Goal: Information Seeking & Learning: Learn about a topic

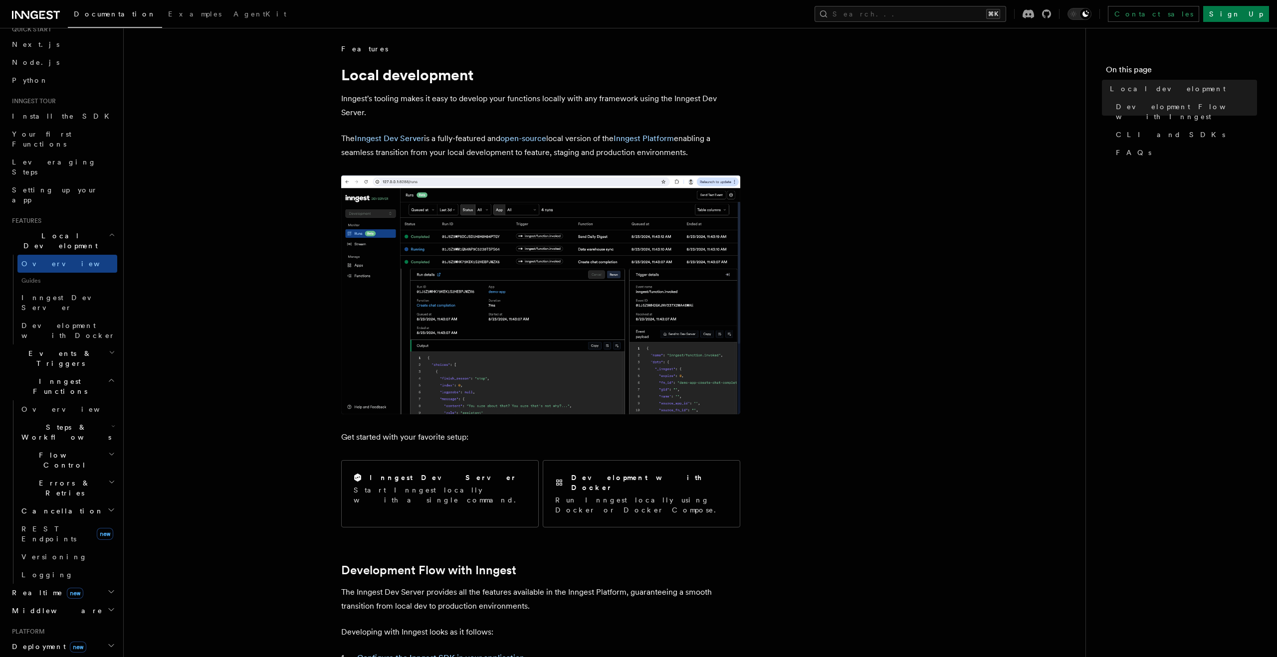
scroll to position [40, 0]
click at [87, 341] on h2 "Events & Triggers" at bounding box center [62, 355] width 109 height 28
click at [67, 435] on span "Event payload format" at bounding box center [68, 444] width 94 height 18
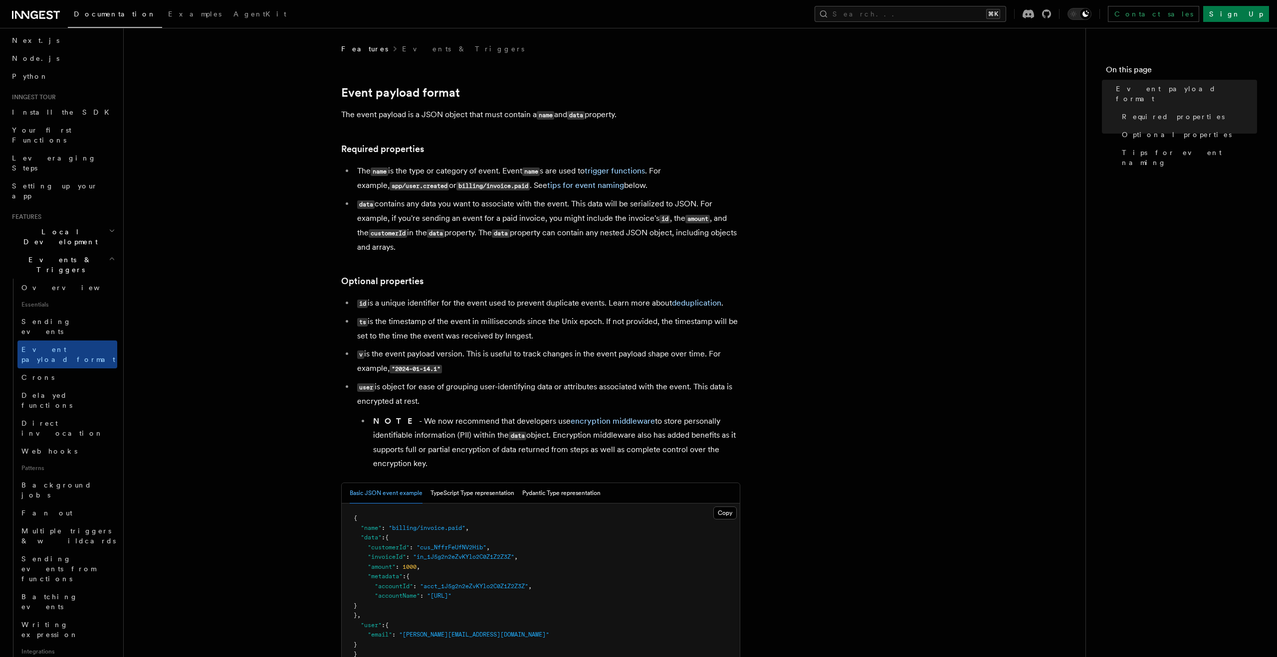
click at [185, 347] on article "Features Events & Triggers Event payload format The event payload is a JSON obj…" at bounding box center [605, 587] width 930 height 1086
click at [76, 415] on link "Direct invocation" at bounding box center [67, 429] width 100 height 28
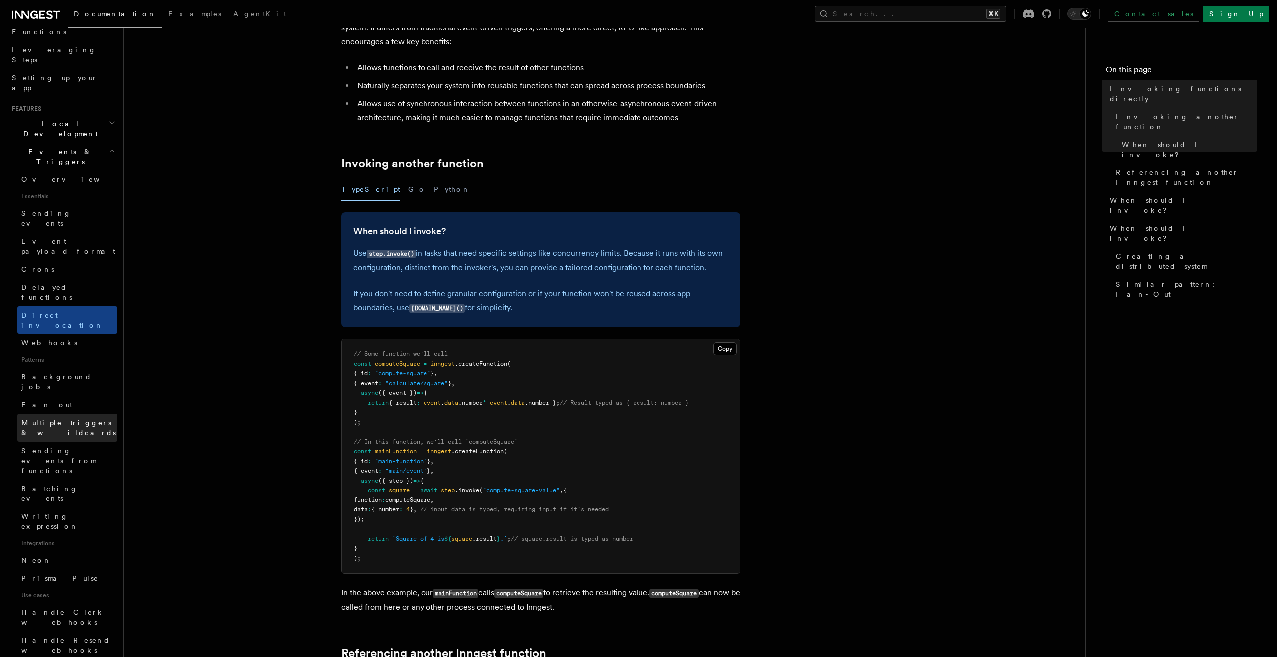
scroll to position [164, 0]
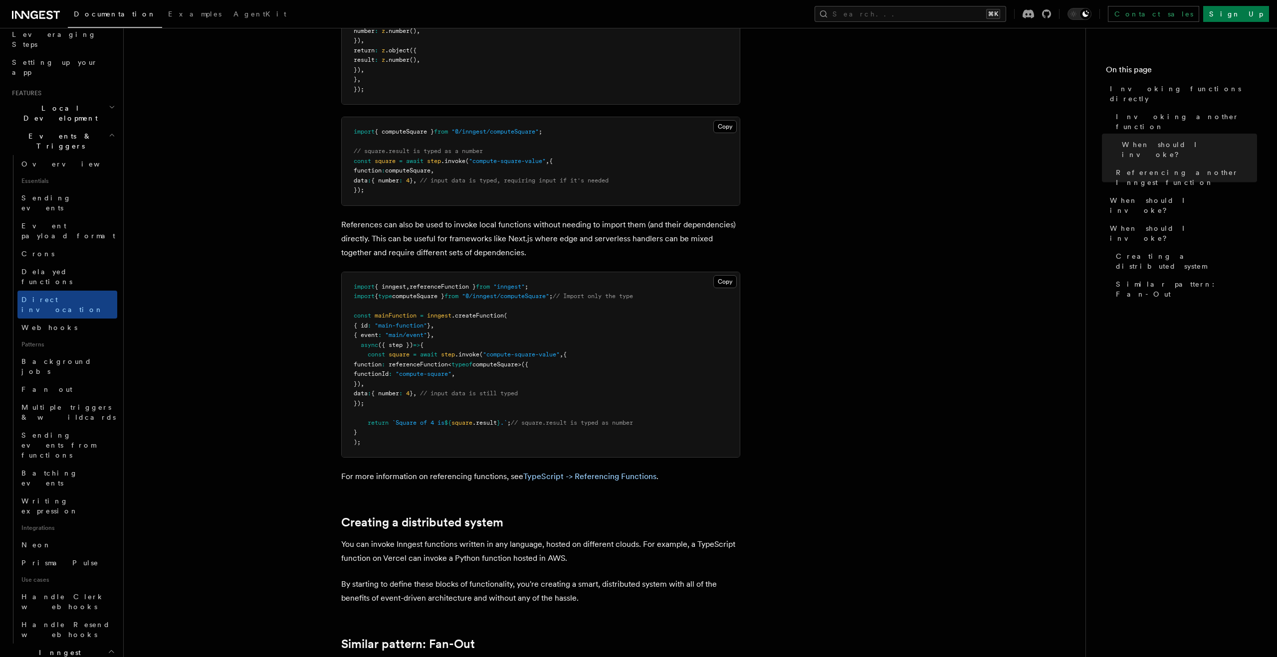
scroll to position [923, 0]
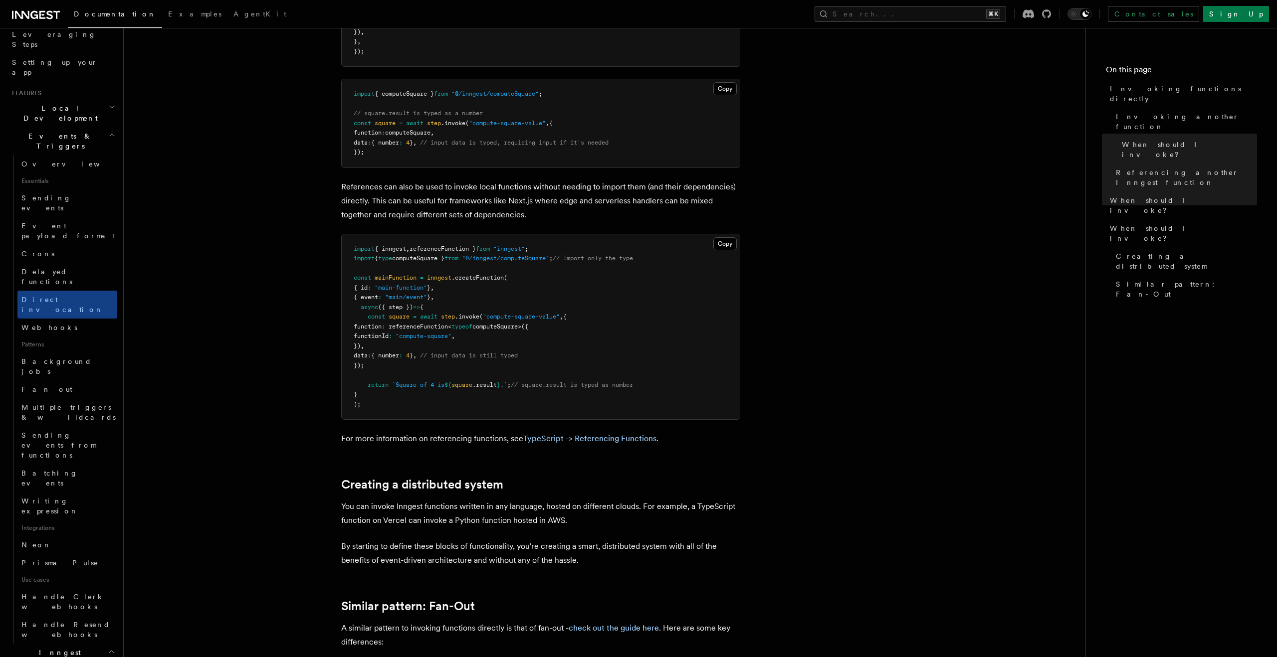
click at [41, 386] on span "Fan out" at bounding box center [46, 390] width 51 height 8
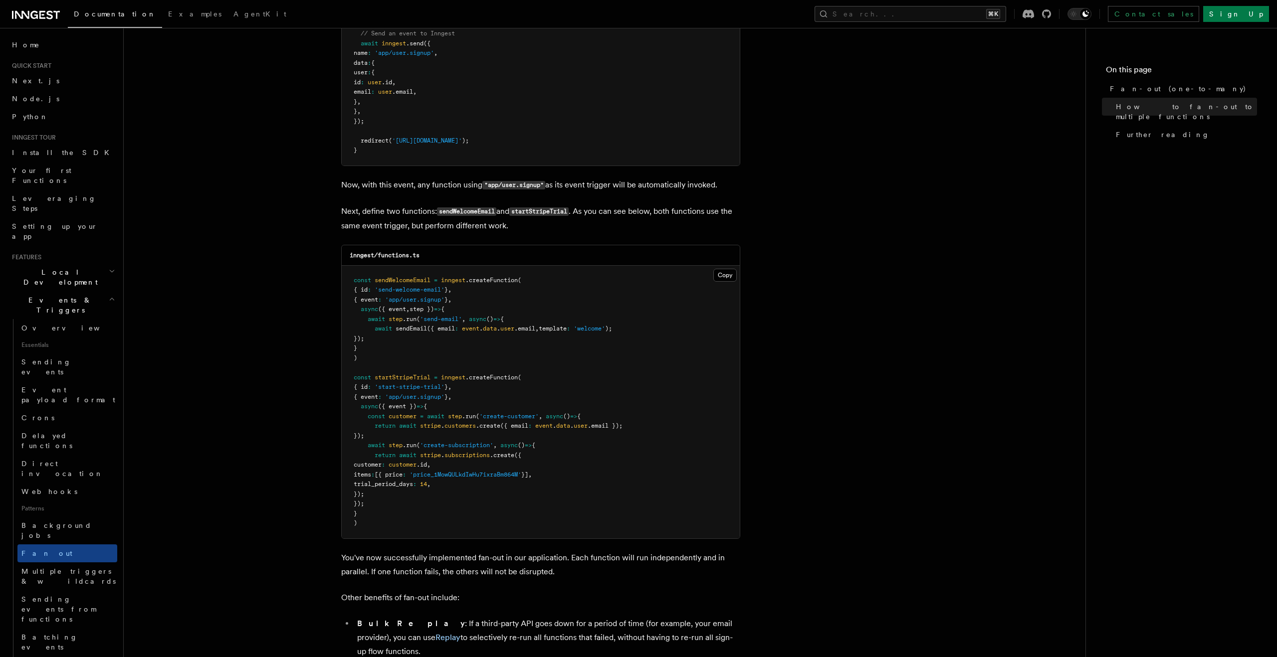
scroll to position [685, 0]
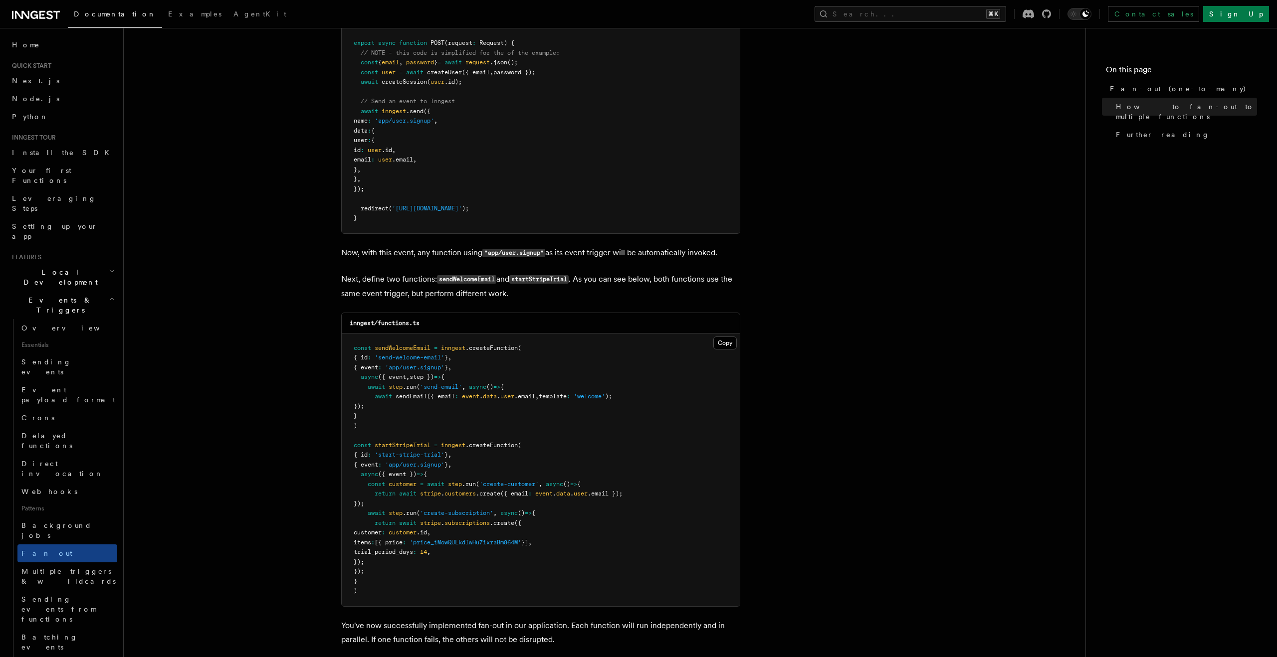
click at [267, 372] on article "Features Events & Triggers Fan-out (one-to-many) The fan-out pattern enables yo…" at bounding box center [605, 240] width 930 height 1763
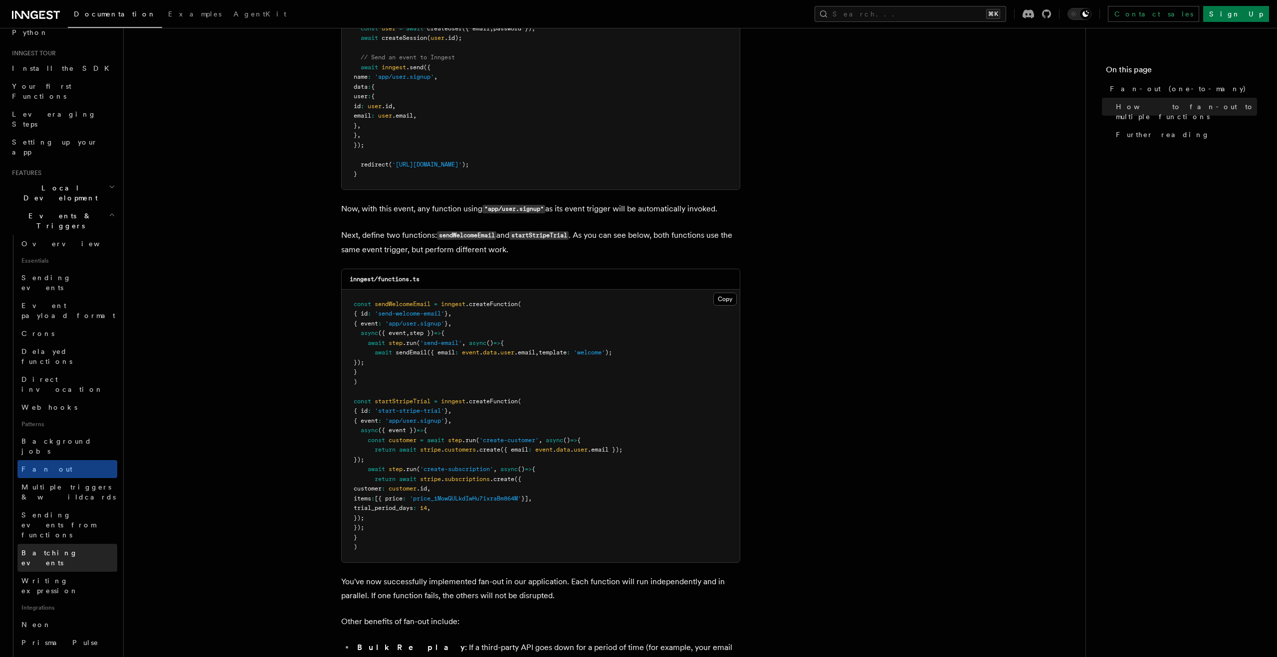
scroll to position [88, 0]
click at [53, 508] on span "Sending events from functions" at bounding box center [58, 522] width 74 height 28
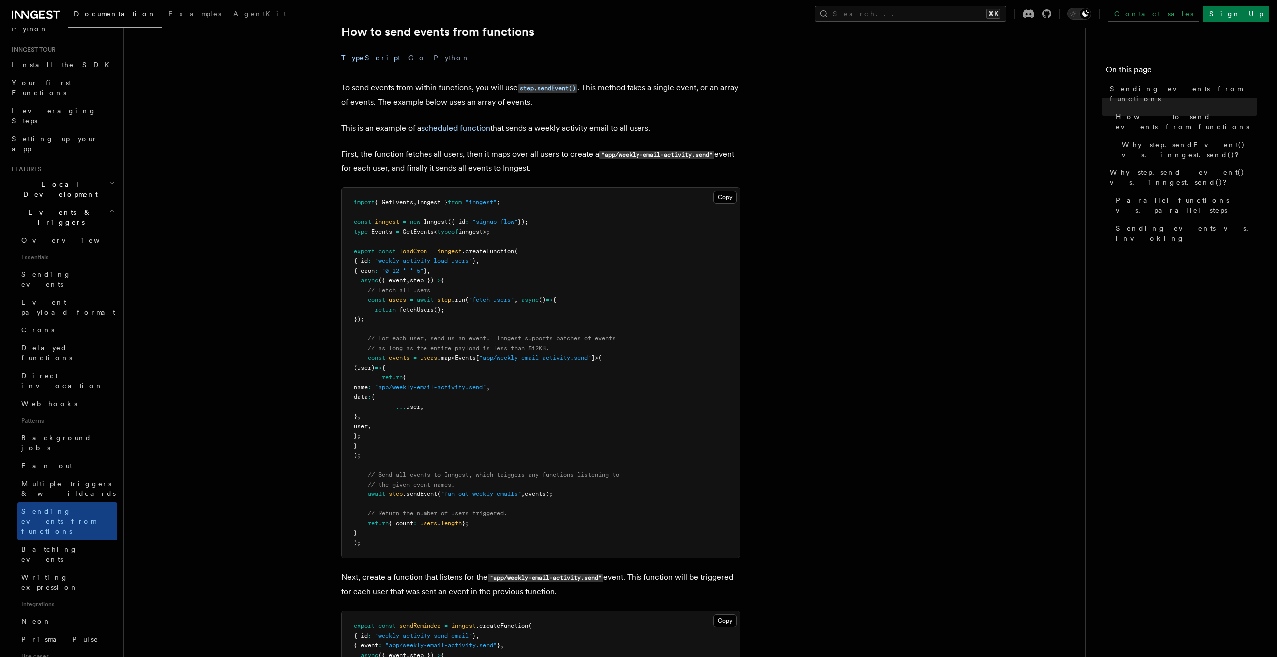
scroll to position [265, 0]
click at [310, 383] on article "Features Events & Triggers Sending events from functions In some workflows or p…" at bounding box center [605, 661] width 930 height 1765
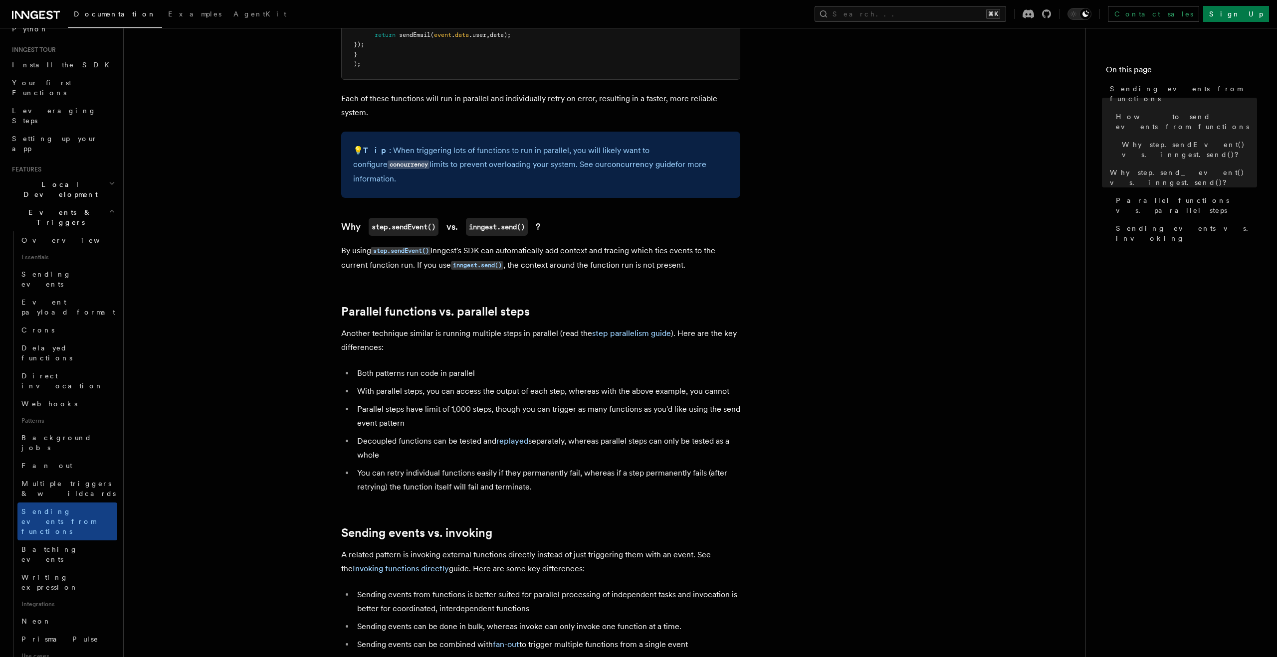
scroll to position [951, 0]
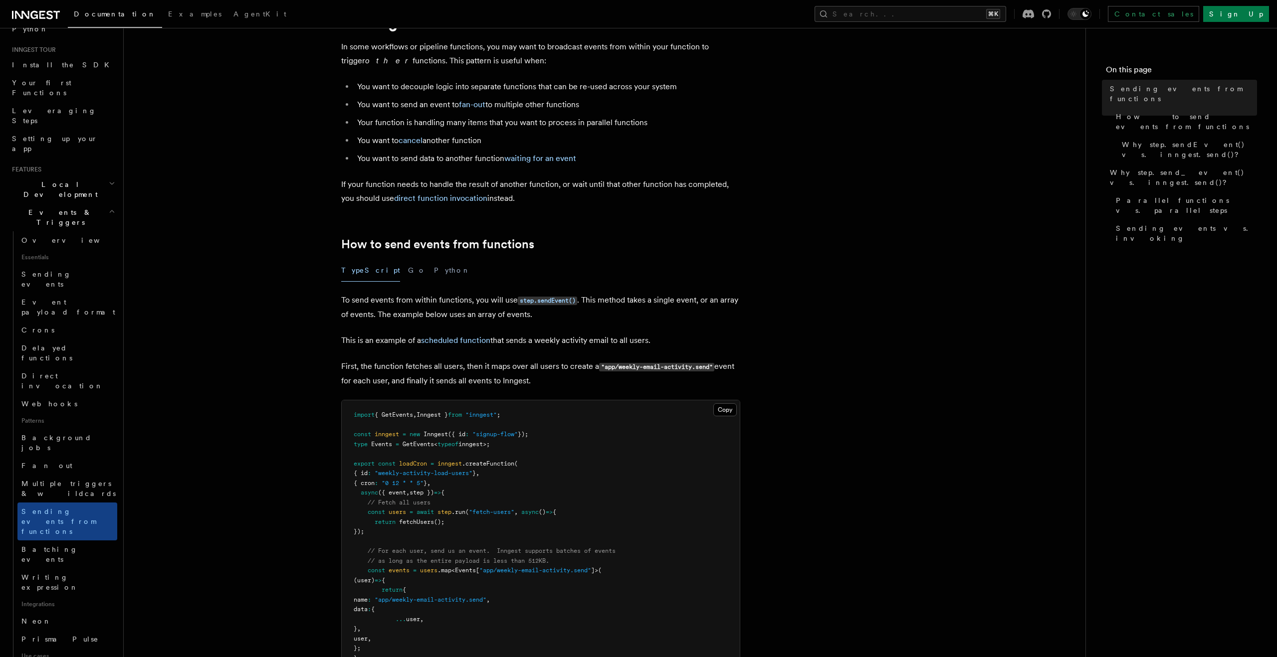
scroll to position [0, 0]
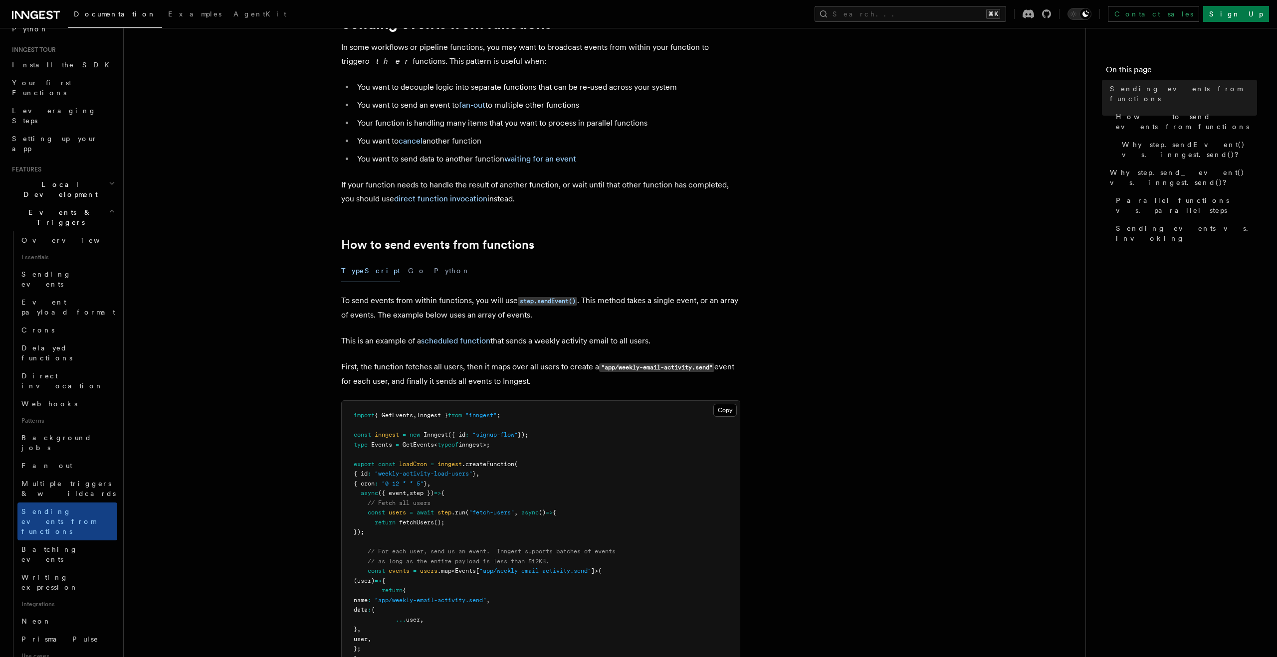
scroll to position [88, 0]
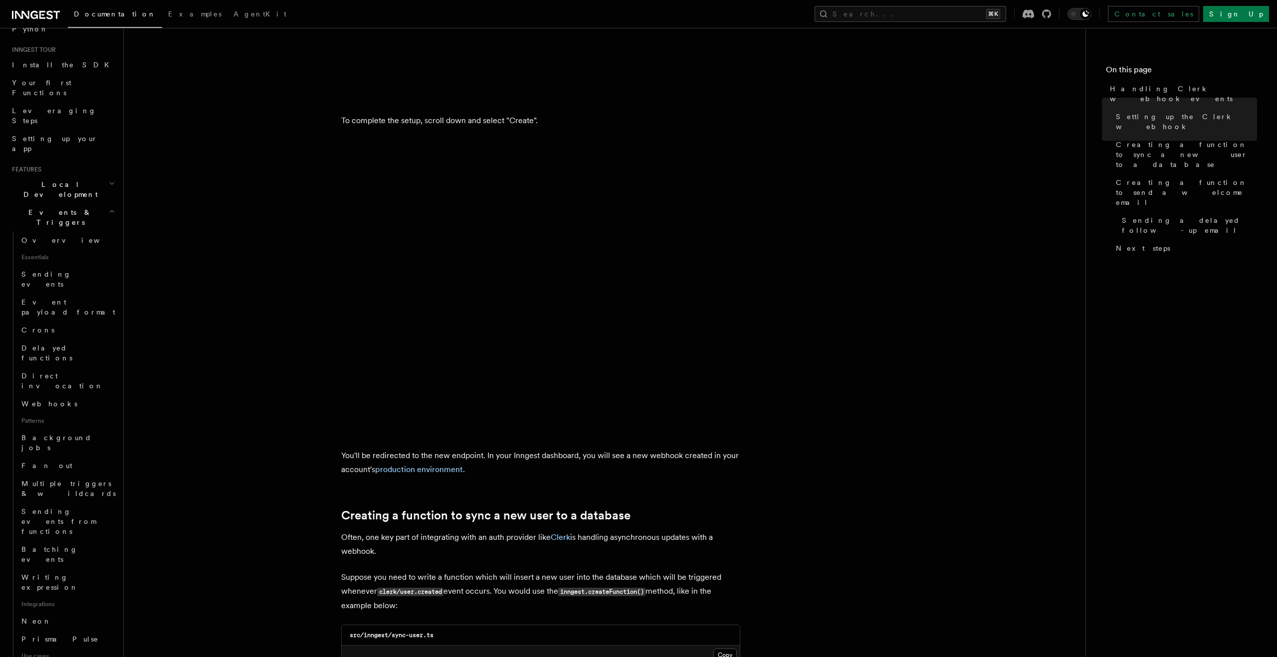
scroll to position [1728, 0]
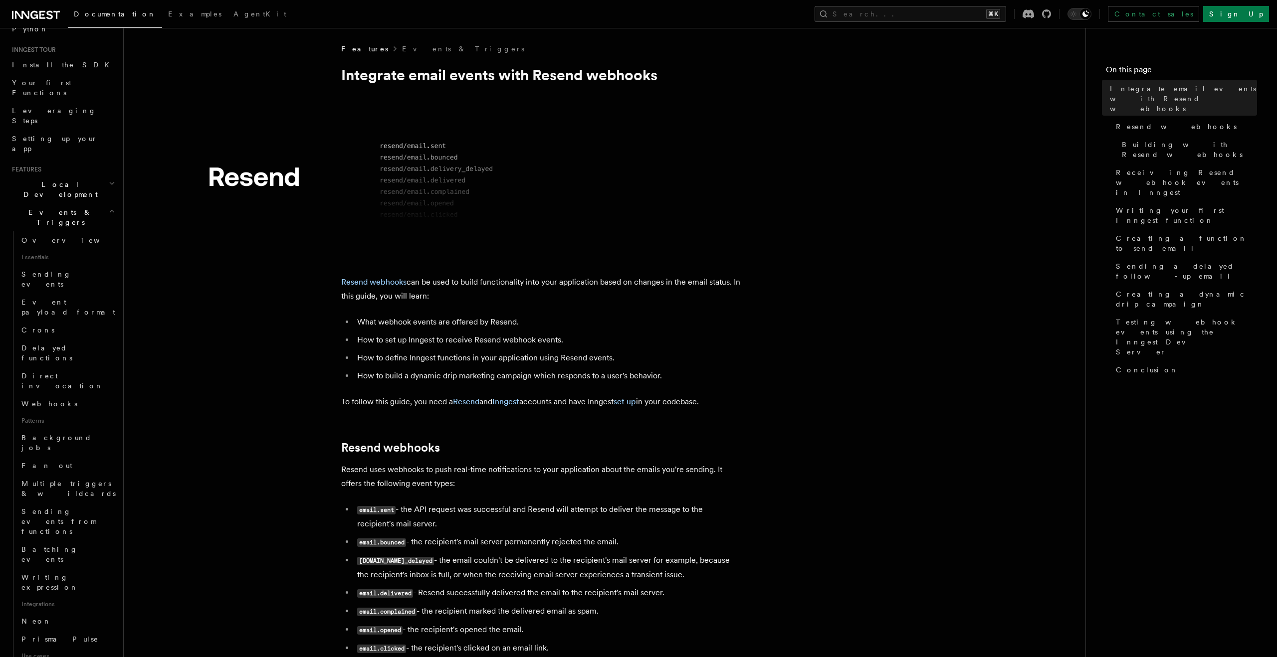
scroll to position [313, 0]
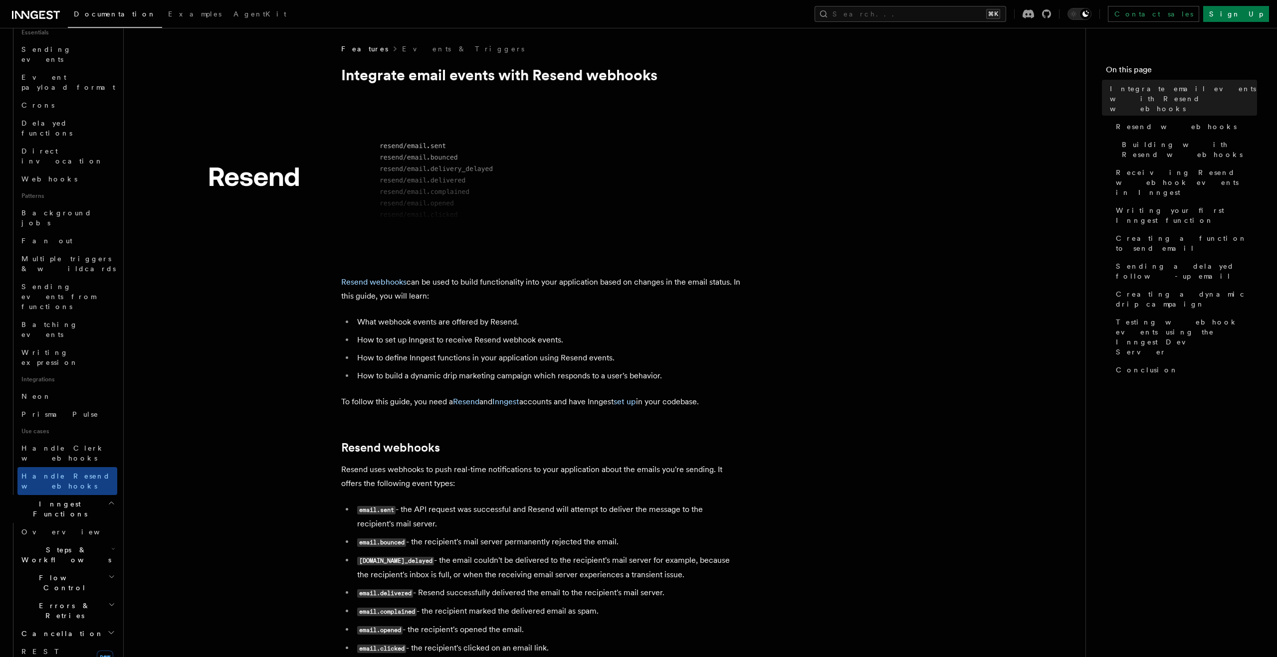
click at [75, 545] on span "Steps & Workflows" at bounding box center [64, 555] width 94 height 20
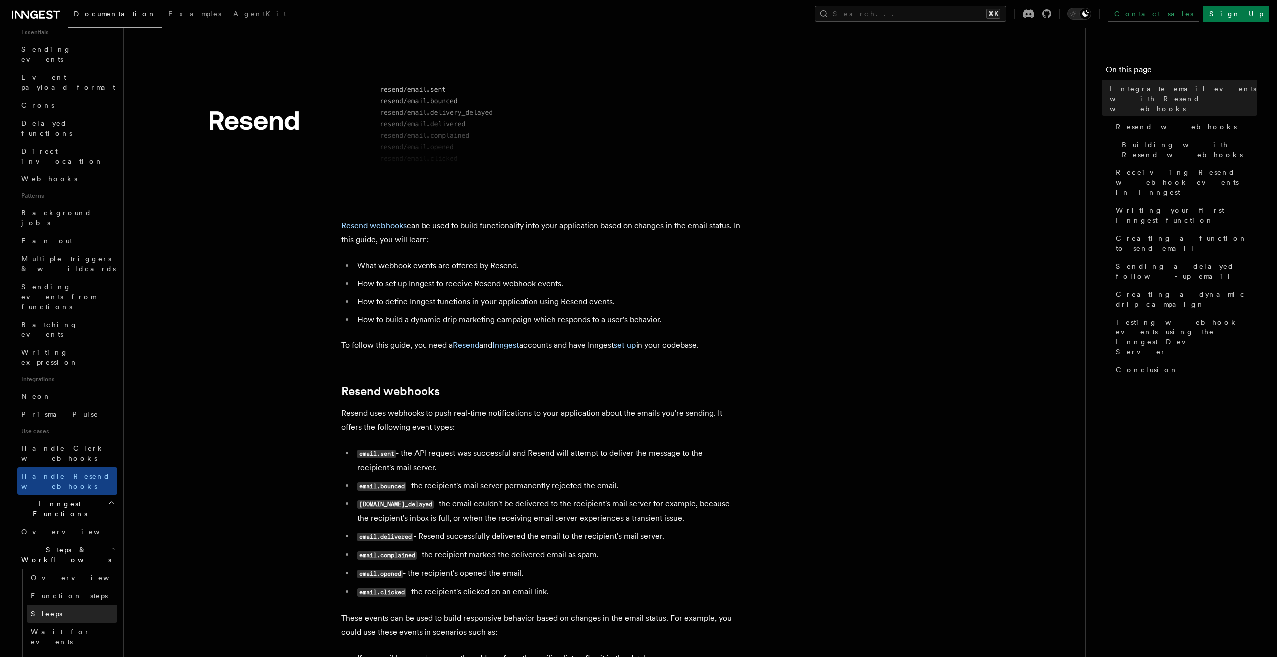
scroll to position [77, 0]
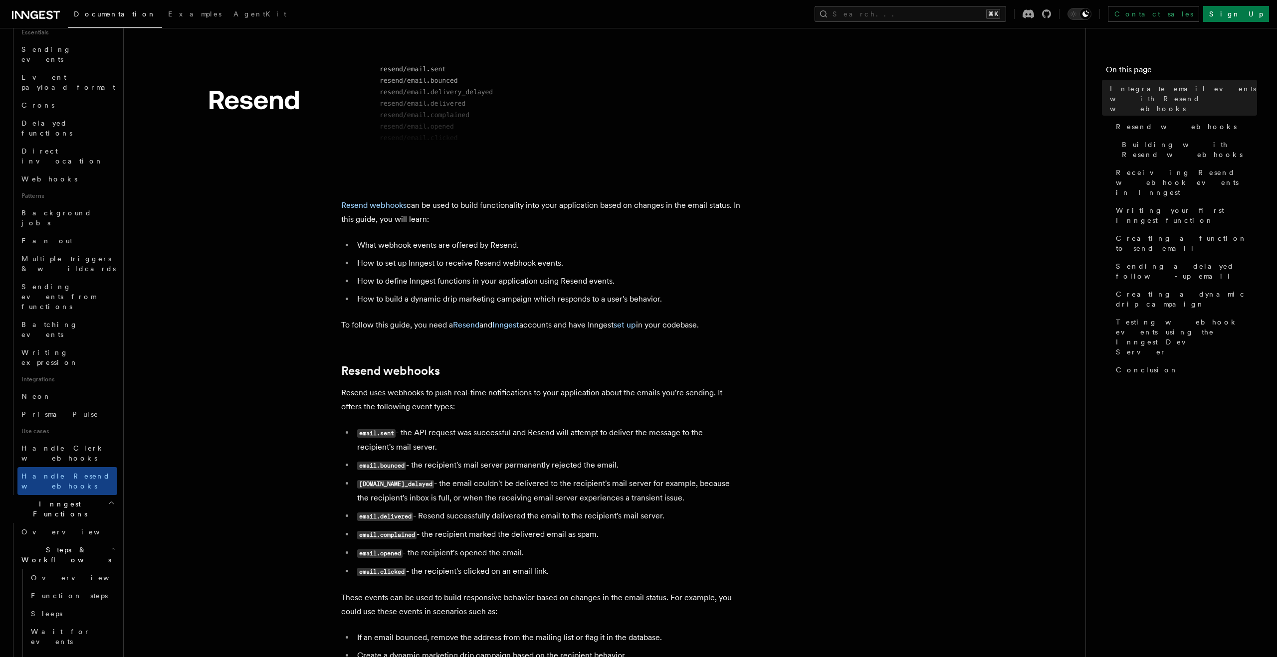
click at [111, 545] on icon "button" at bounding box center [113, 549] width 4 height 8
click at [89, 541] on h2 "Steps & Workflows" at bounding box center [67, 555] width 100 height 28
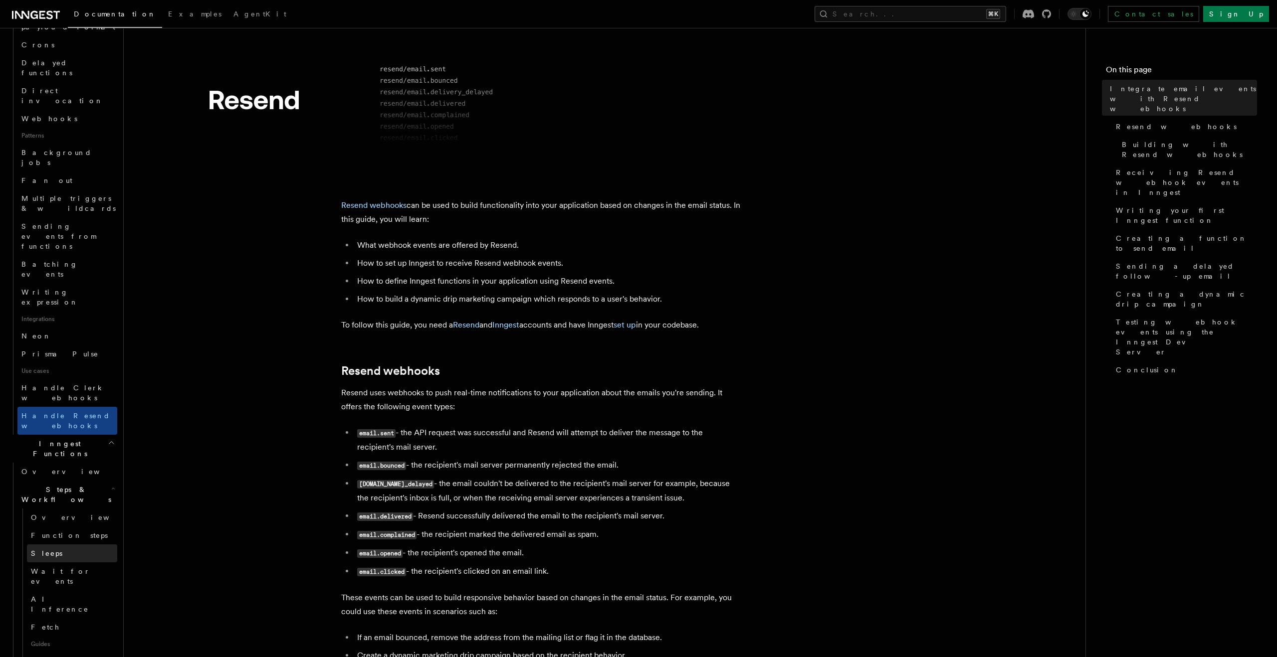
scroll to position [377, 0]
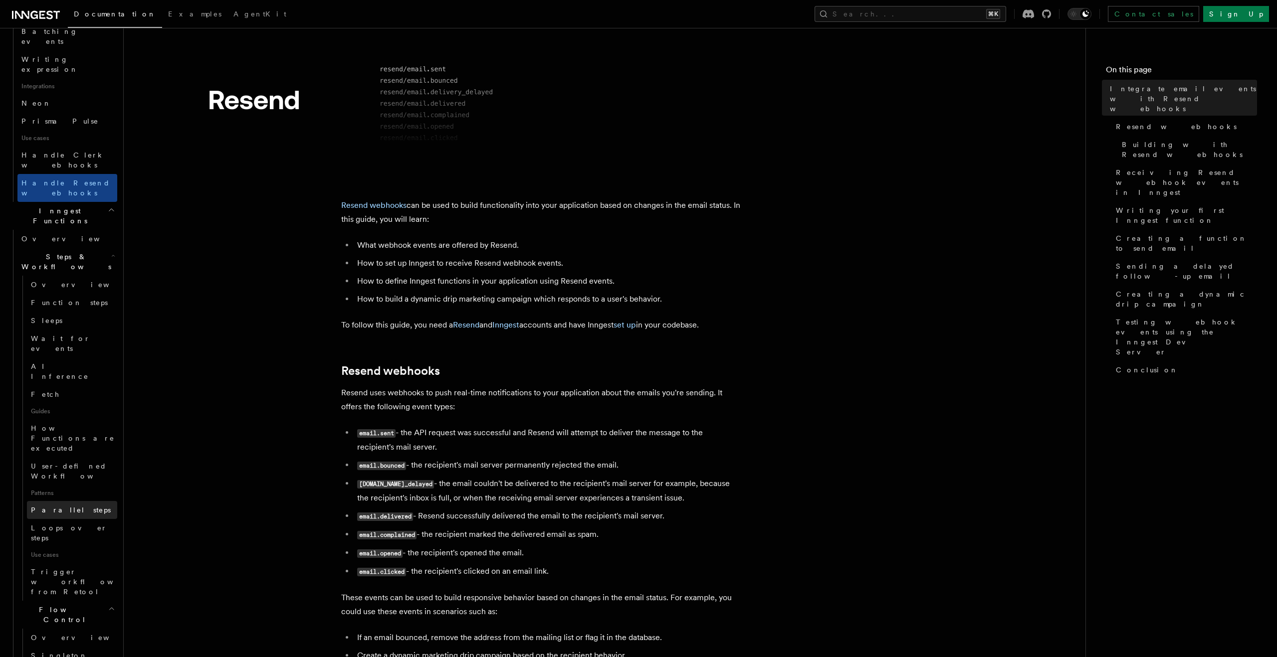
scroll to position [616, 0]
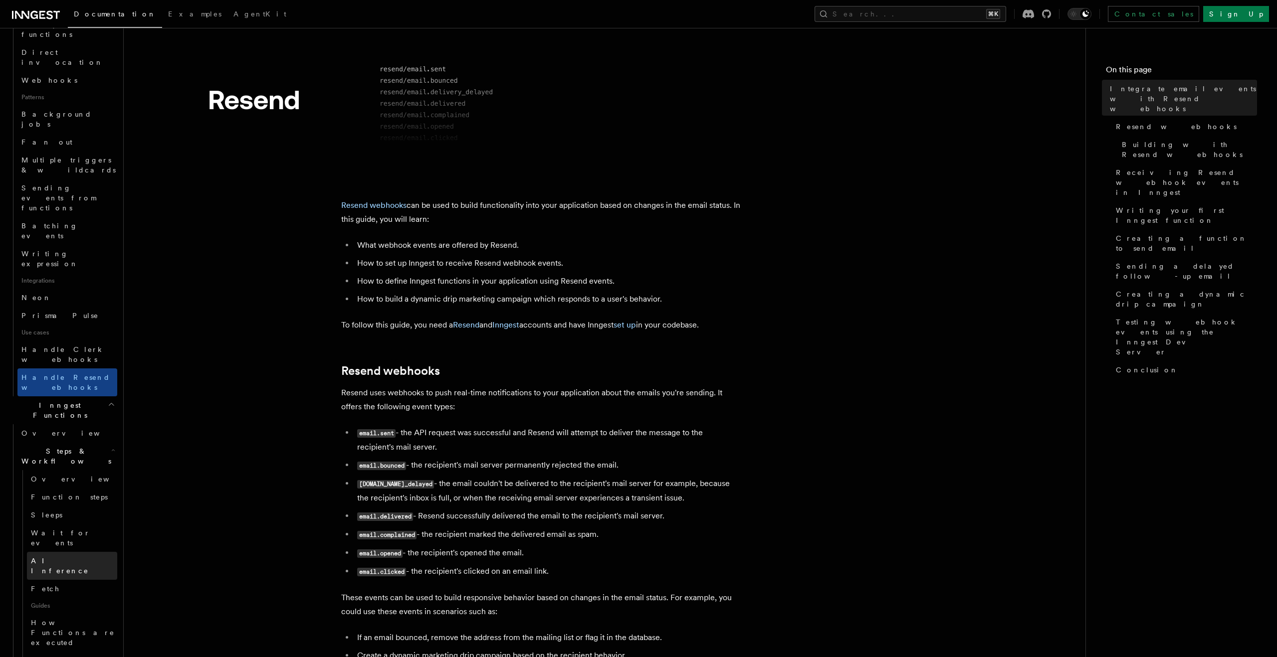
scroll to position [329, 0]
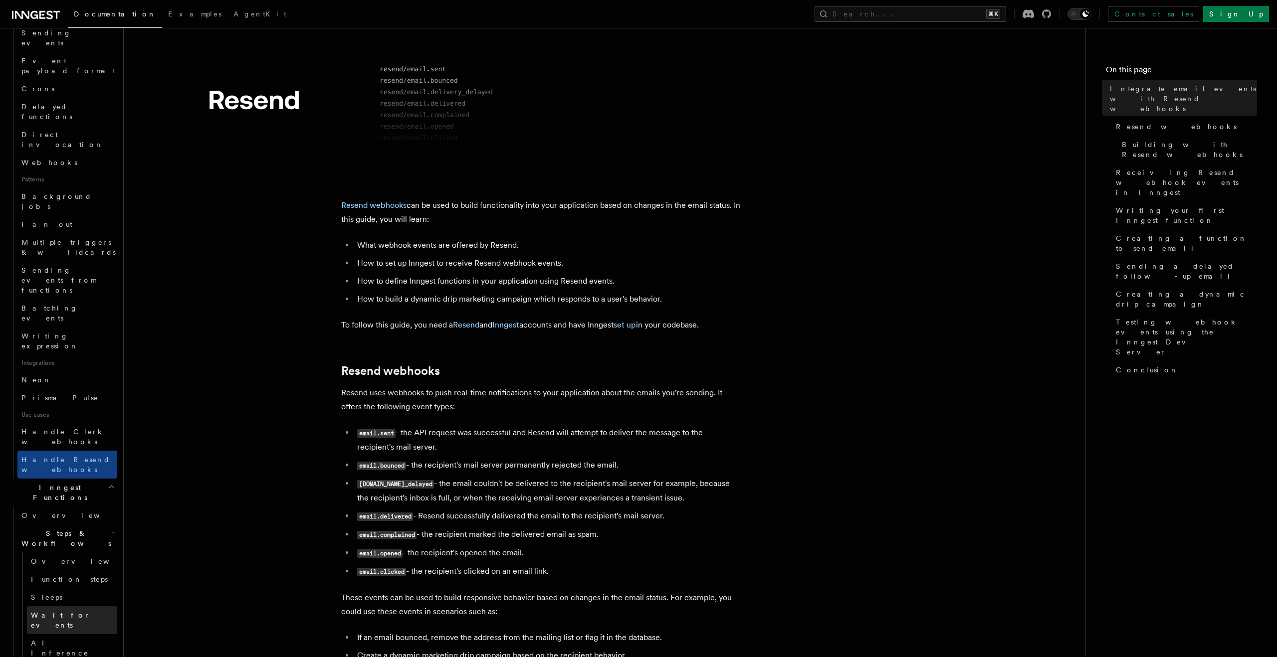
click at [65, 612] on span "Wait for events" at bounding box center [60, 621] width 59 height 18
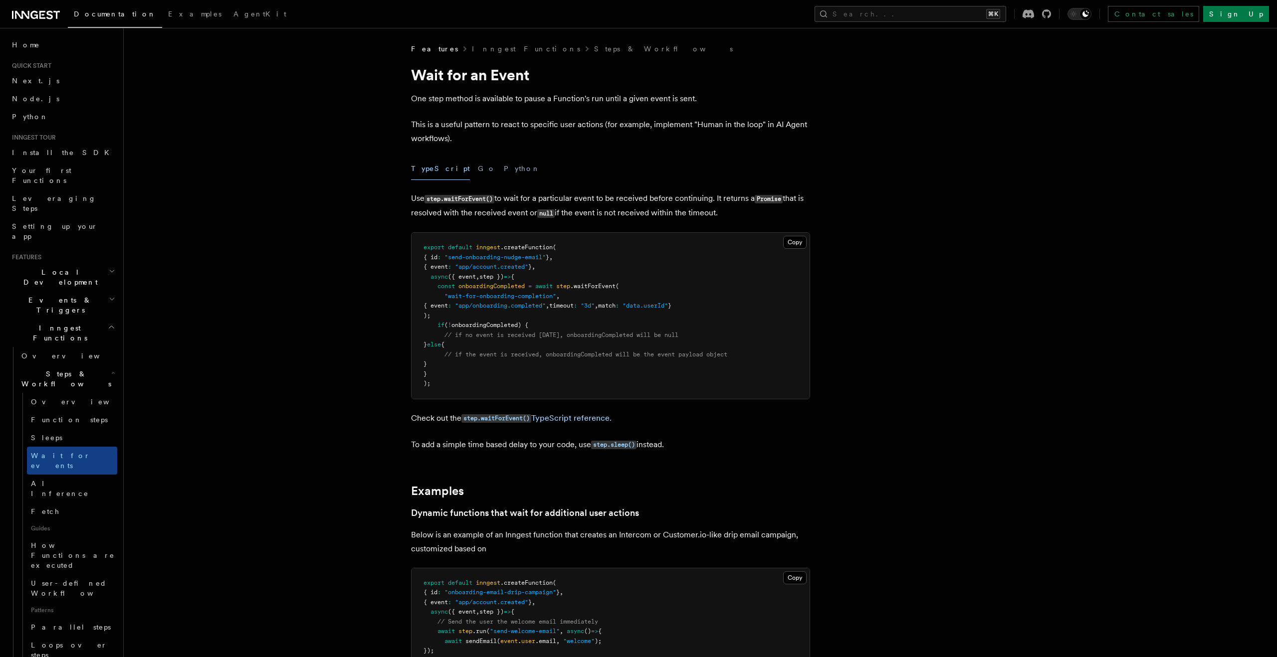
click at [60, 295] on span "Events & Triggers" at bounding box center [58, 305] width 101 height 20
click at [75, 596] on span "Sending events from functions" at bounding box center [58, 610] width 74 height 28
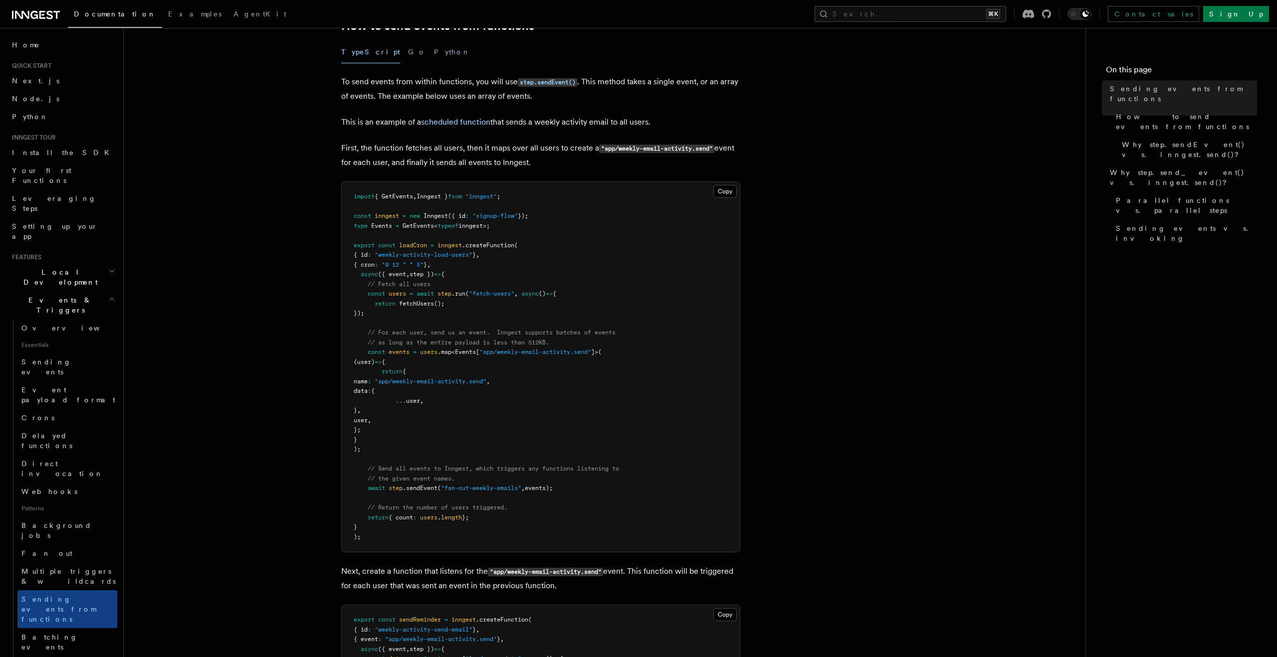
scroll to position [286, 0]
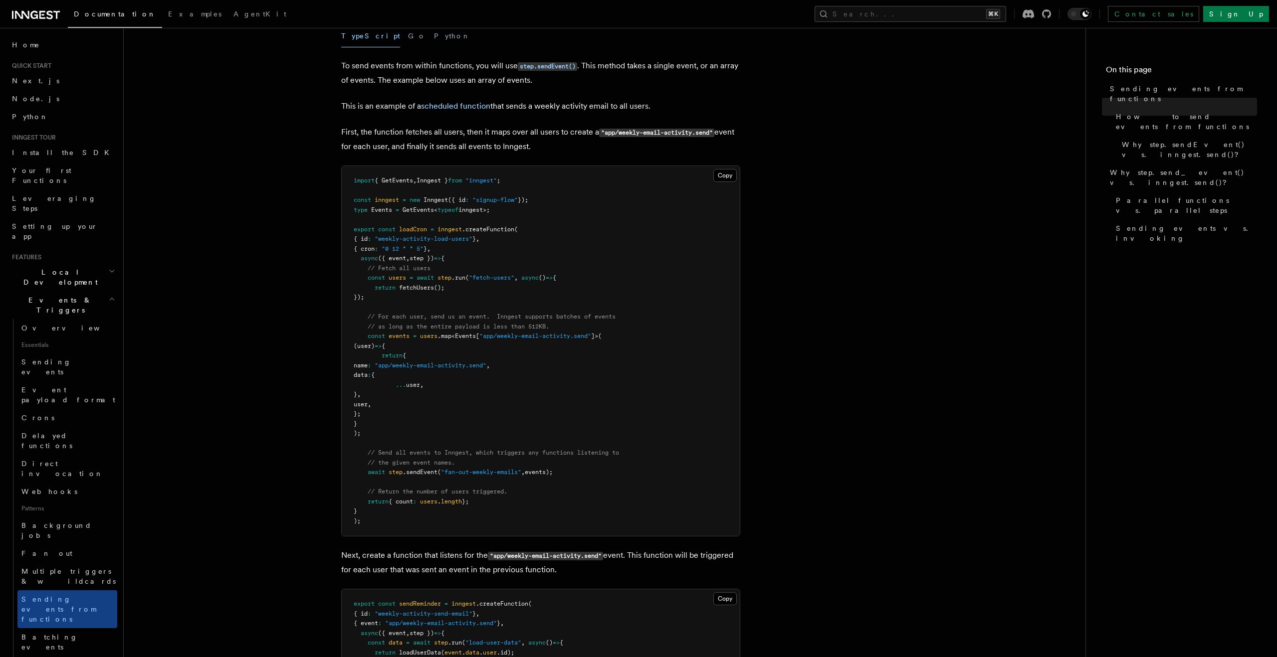
click at [253, 403] on article "Features Events & Triggers Sending events from functions In some workflows or p…" at bounding box center [605, 640] width 930 height 1765
click at [240, 411] on article "Features Events & Triggers Sending events from functions In some workflows or p…" at bounding box center [605, 640] width 930 height 1765
click at [271, 450] on article "Features Events & Triggers Sending events from functions In some workflows or p…" at bounding box center [605, 640] width 930 height 1765
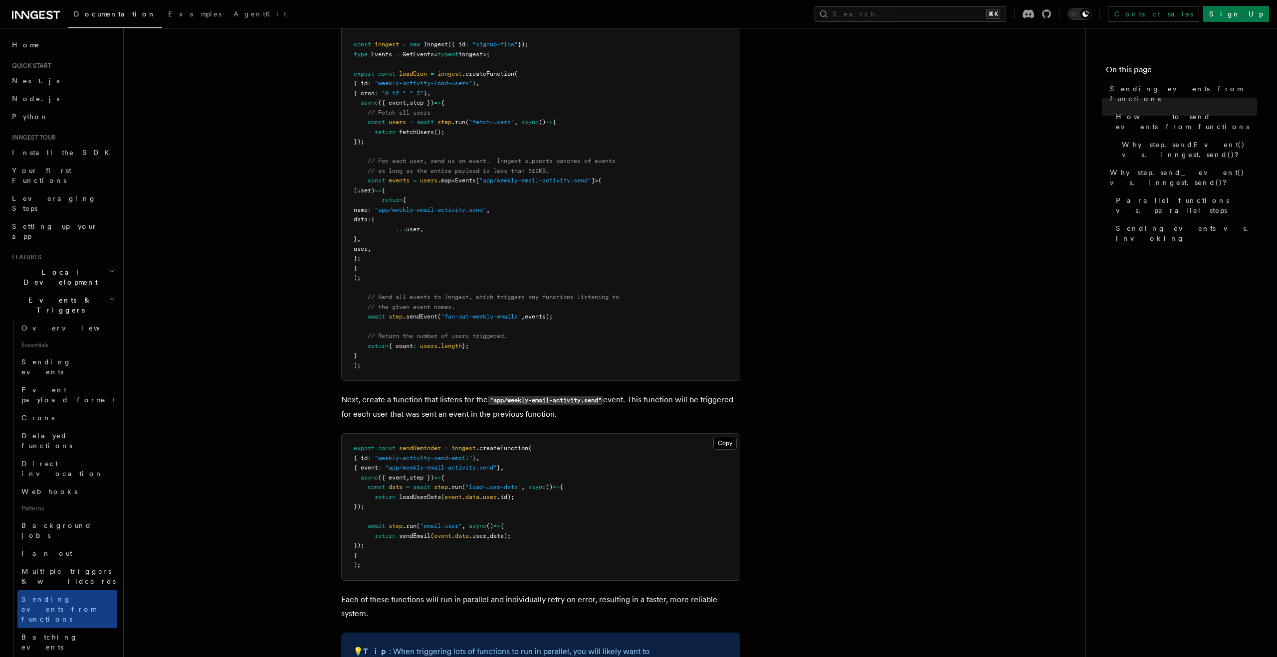
scroll to position [494, 0]
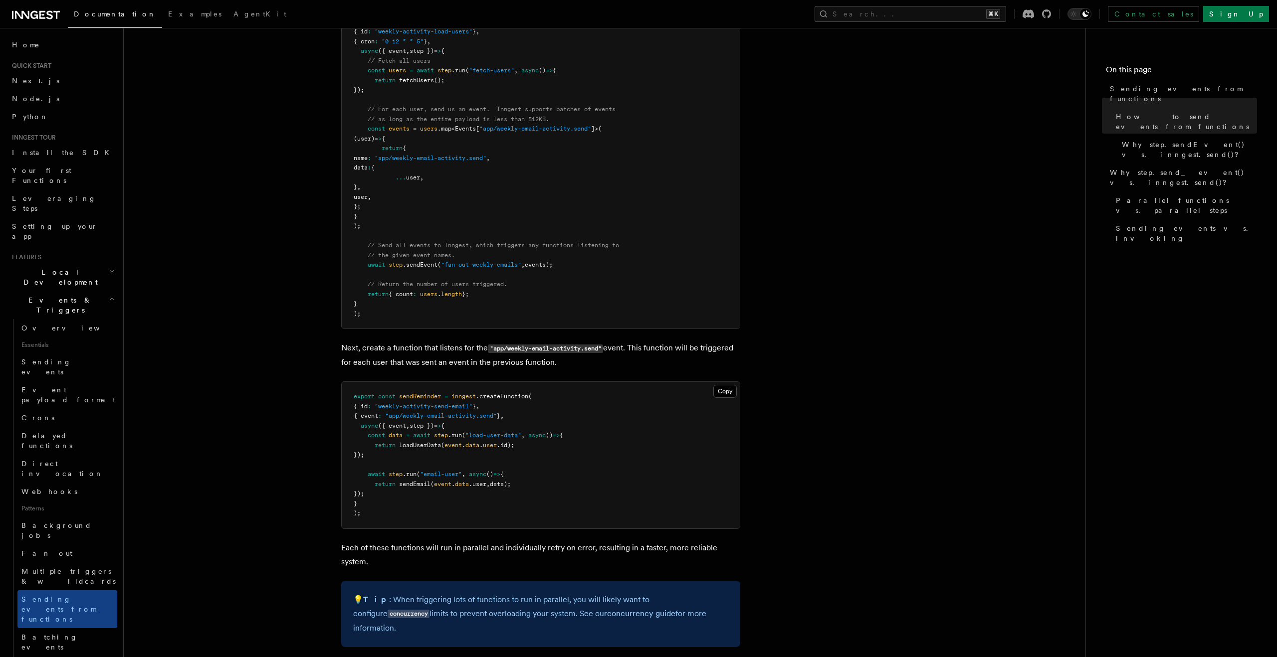
click at [271, 450] on article "Features Events & Triggers Sending events from functions In some workflows or p…" at bounding box center [605, 432] width 930 height 1765
click at [221, 238] on article "Features Events & Triggers Sending events from functions In some workflows or p…" at bounding box center [605, 432] width 930 height 1765
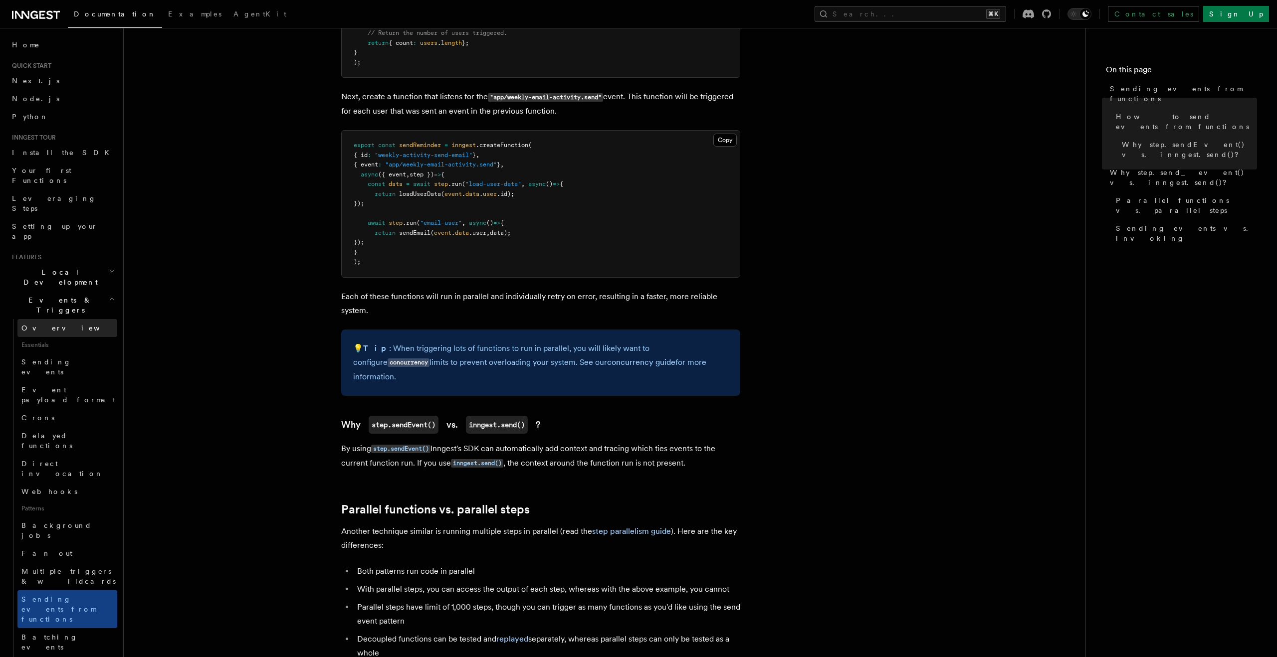
scroll to position [703, 0]
